Goal: Task Accomplishment & Management: Manage account settings

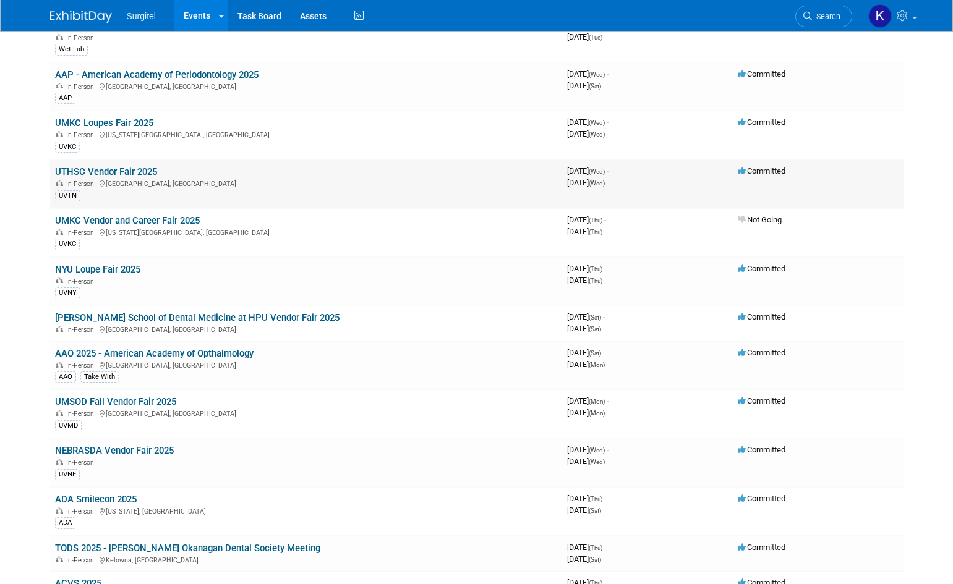
scroll to position [430, 0]
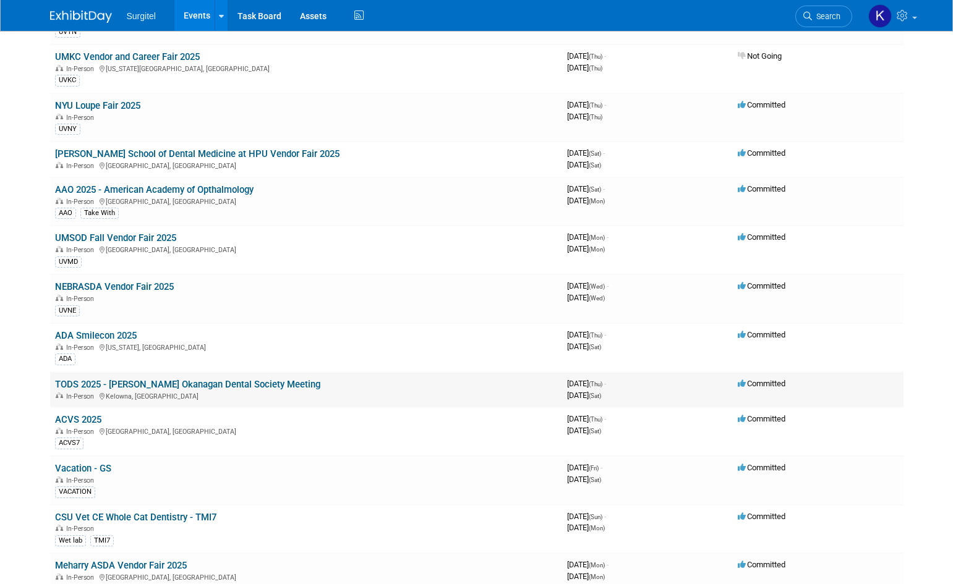
click at [136, 385] on link "TODS 2025 - [PERSON_NAME] Okanagan Dental Society Meeting" at bounding box center [187, 384] width 265 height 11
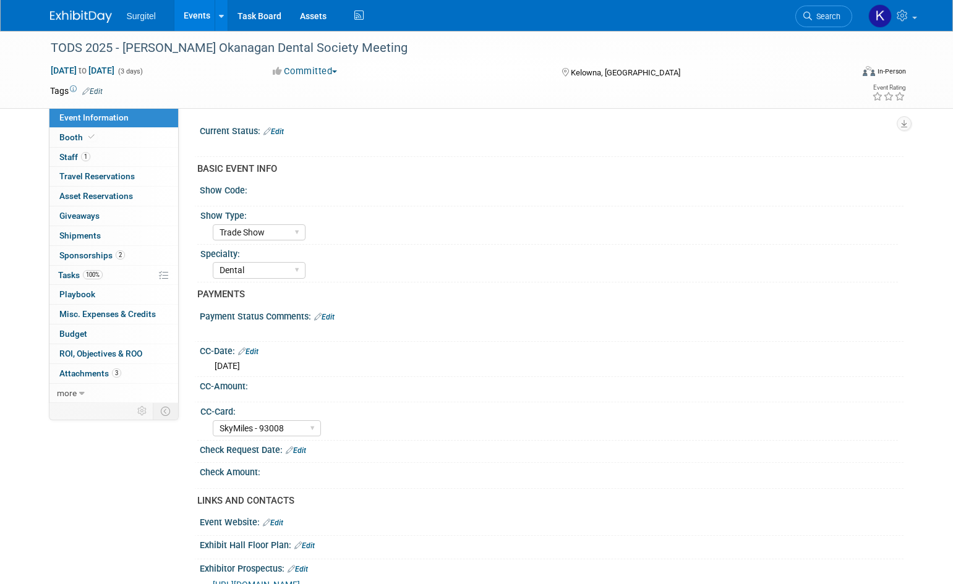
select select "Trade Show"
select select "Dental"
select select "SkyMiles - 93008"
select select "No"
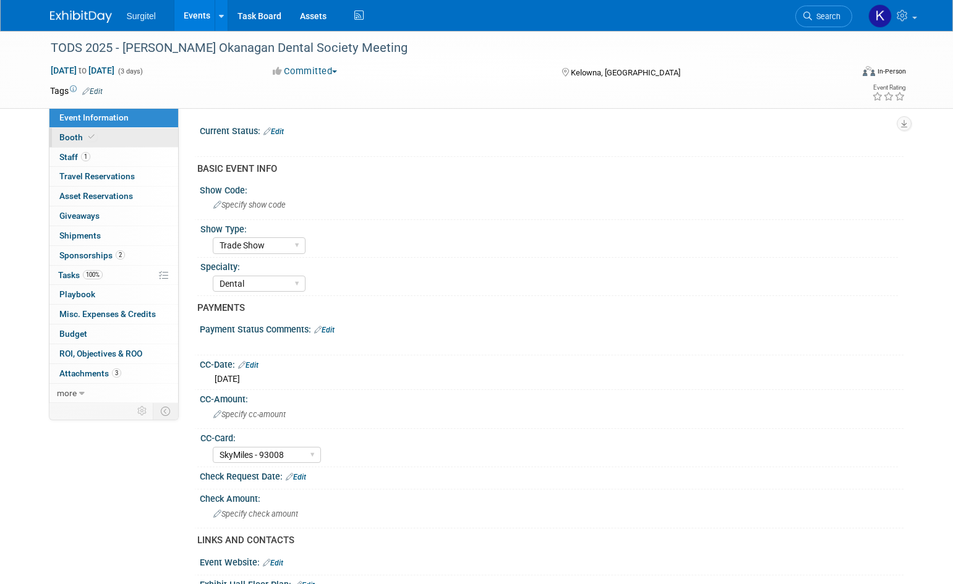
click at [81, 137] on span "Booth" at bounding box center [78, 137] width 38 height 10
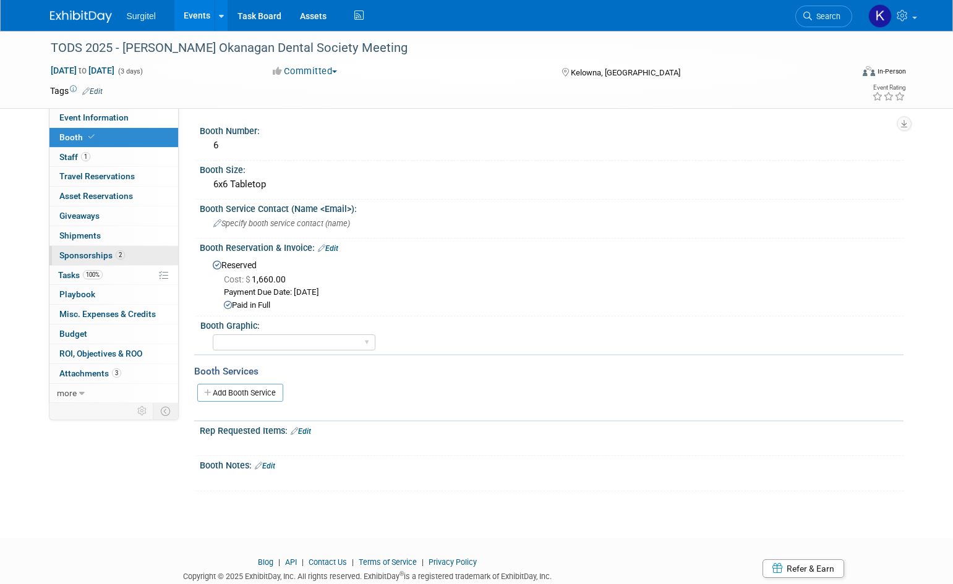
click at [87, 254] on span "Sponsorships 2" at bounding box center [92, 255] width 66 height 10
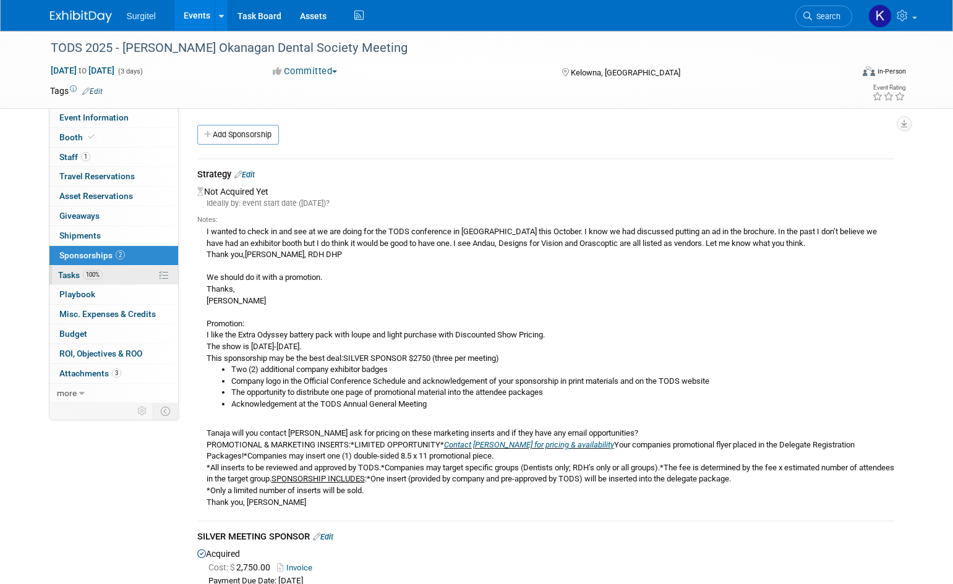
click at [70, 274] on span "Tasks 100%" at bounding box center [80, 275] width 45 height 10
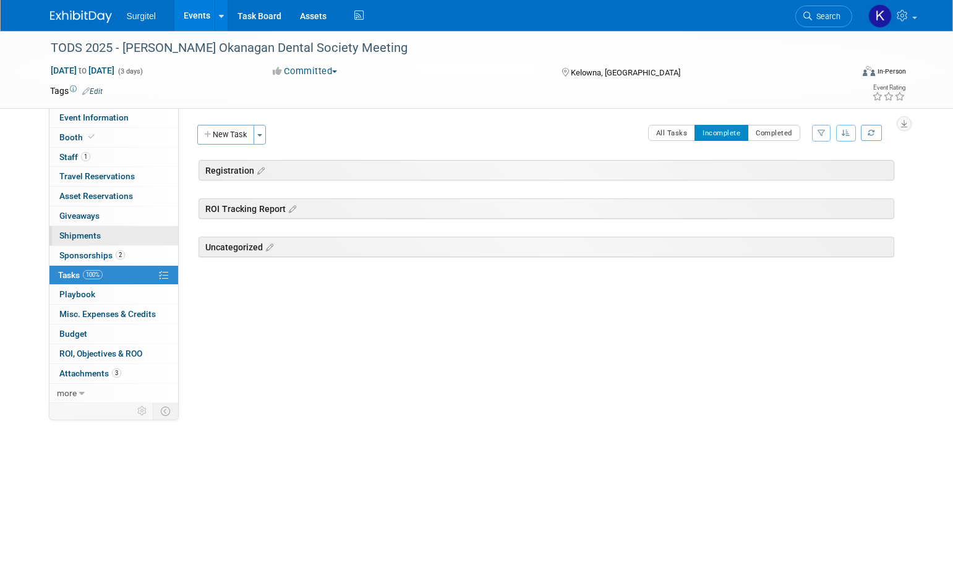
click at [85, 235] on span "Shipments 0" at bounding box center [79, 236] width 41 height 10
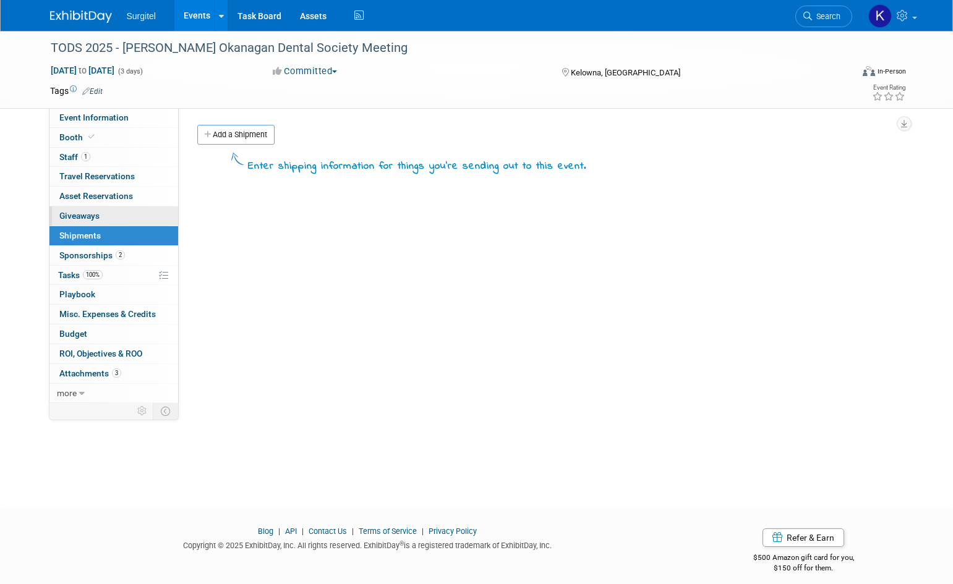
click at [79, 220] on span "Giveaways 0" at bounding box center [79, 216] width 40 height 10
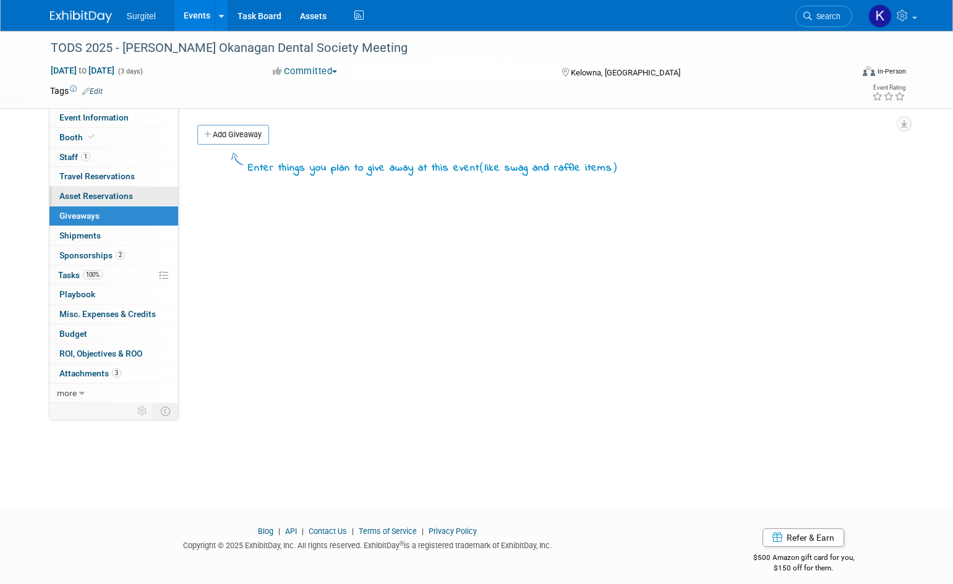
click at [79, 189] on link "0 Asset Reservations 0" at bounding box center [113, 196] width 129 height 19
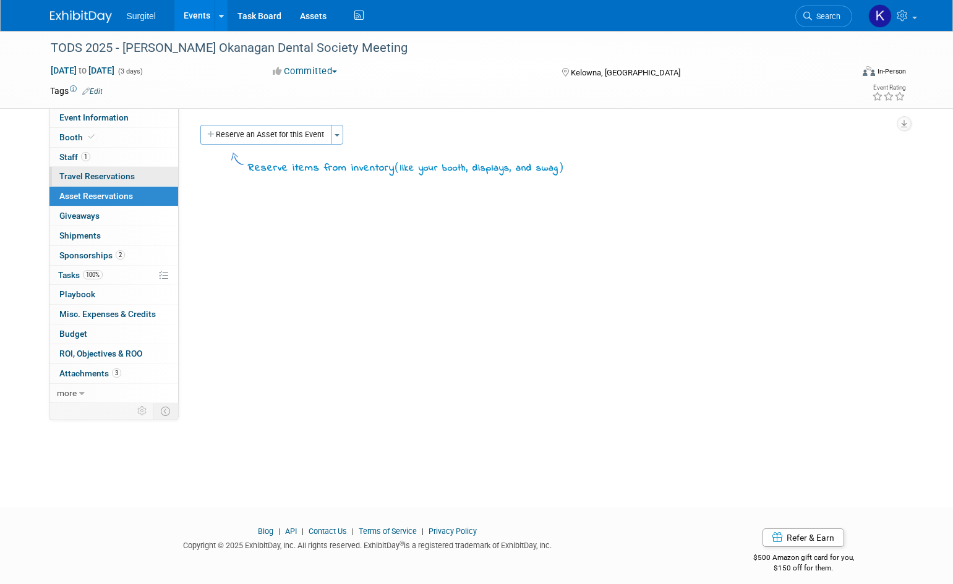
click at [80, 176] on span "Travel Reservations 0" at bounding box center [96, 176] width 75 height 10
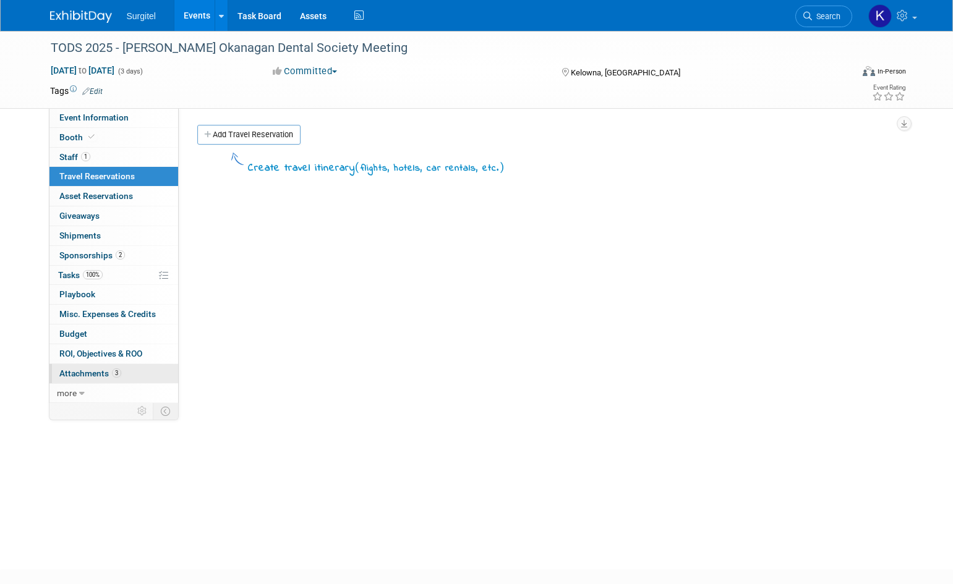
click at [75, 375] on span "Attachments 3" at bounding box center [90, 374] width 62 height 10
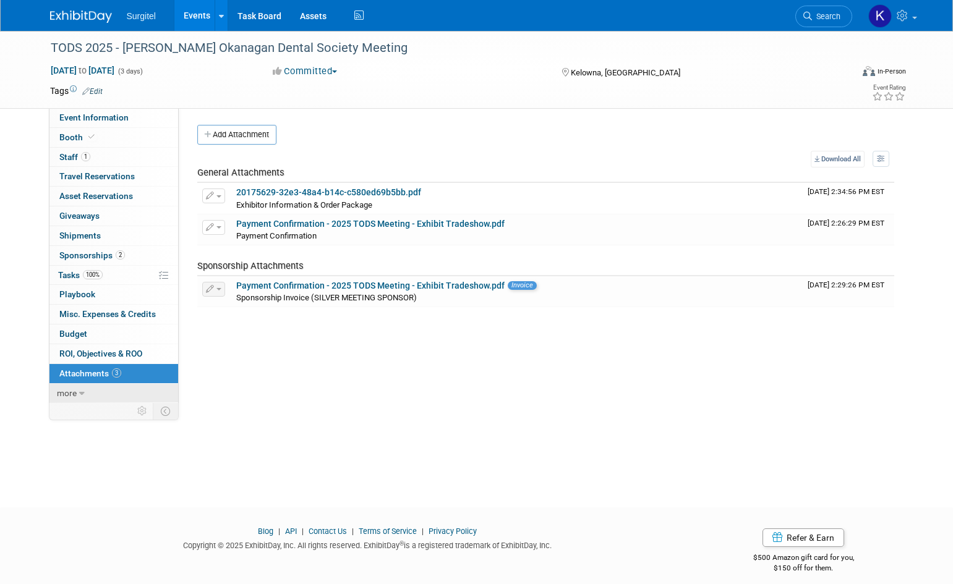
click at [76, 398] on link "more" at bounding box center [113, 393] width 129 height 19
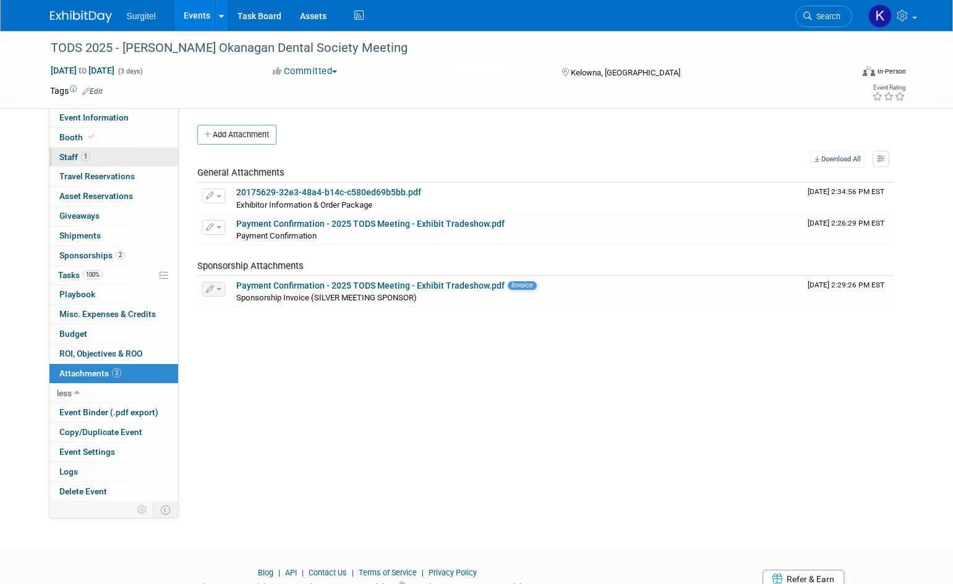
click at [73, 157] on span "Staff 1" at bounding box center [74, 157] width 31 height 10
